Goal: Use online tool/utility: Utilize a website feature to perform a specific function

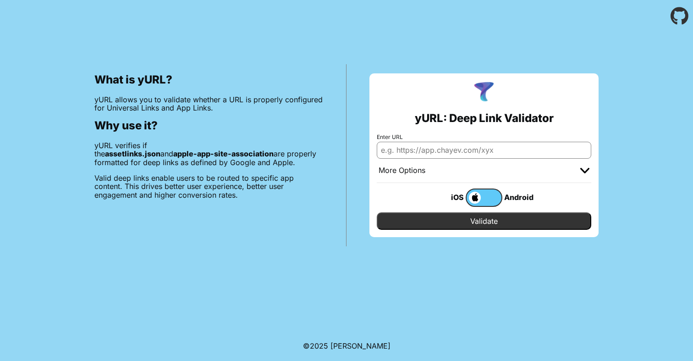
click at [482, 149] on input "Enter URL" at bounding box center [484, 150] width 215 height 17
paste input "[URL][DOMAIN_NAME]"
click at [447, 149] on input "https://app.rvrse.io/.well-known/apple-app-site-association" at bounding box center [484, 150] width 215 height 17
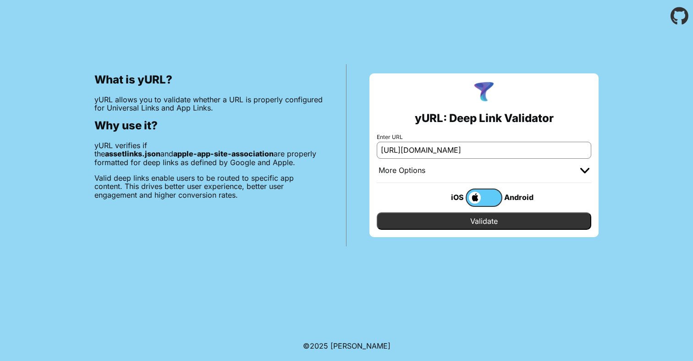
type input "[URL][DOMAIN_NAME]"
click at [536, 227] on input "Validate" at bounding box center [484, 220] width 215 height 17
click at [504, 155] on input "[URL][DOMAIN_NAME]" at bounding box center [484, 150] width 215 height 17
click at [584, 265] on body "What is yURL? yURL allows you to validate whether a URL is properly configured …" at bounding box center [346, 180] width 693 height 361
